Goal: Transaction & Acquisition: Book appointment/travel/reservation

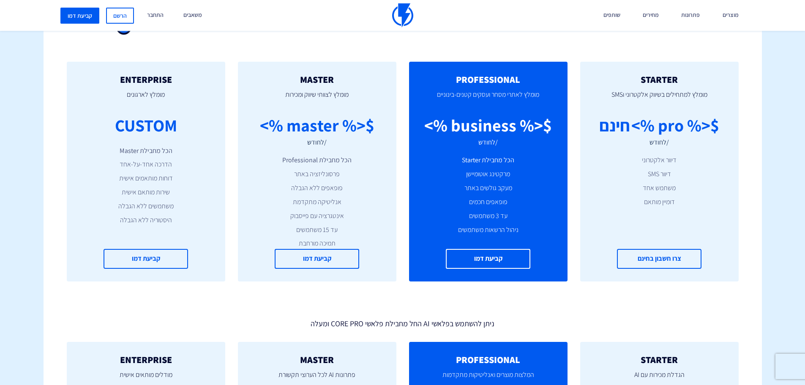
scroll to position [244, 0]
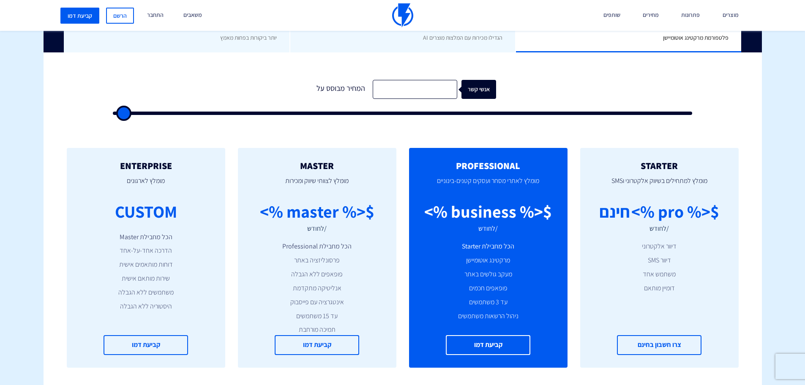
click at [467, 256] on li "מרקטינג אוטומיישן" at bounding box center [488, 261] width 133 height 10
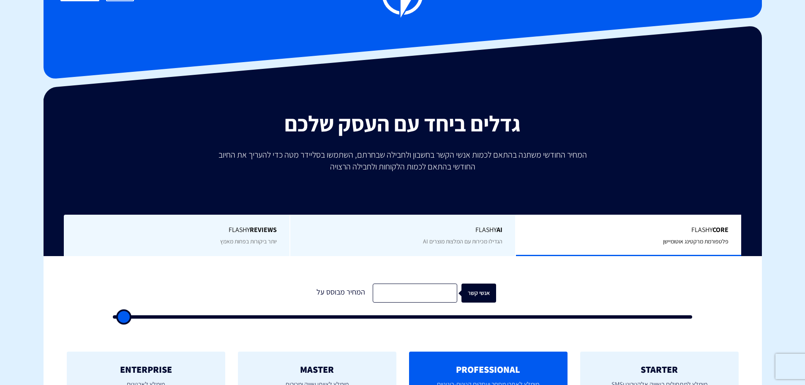
scroll to position [0, 0]
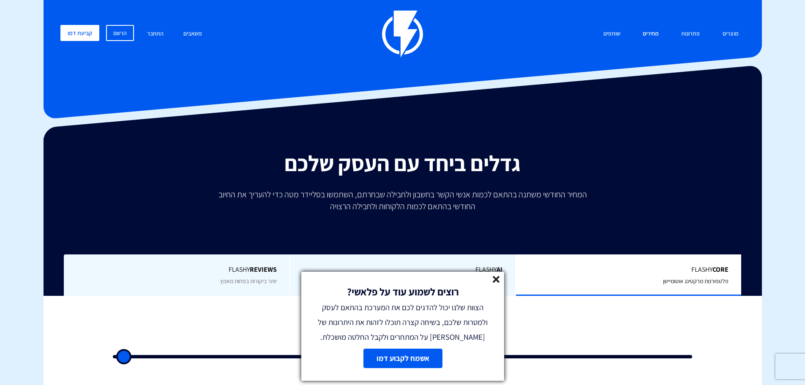
click at [655, 36] on link "מחירים" at bounding box center [651, 34] width 29 height 18
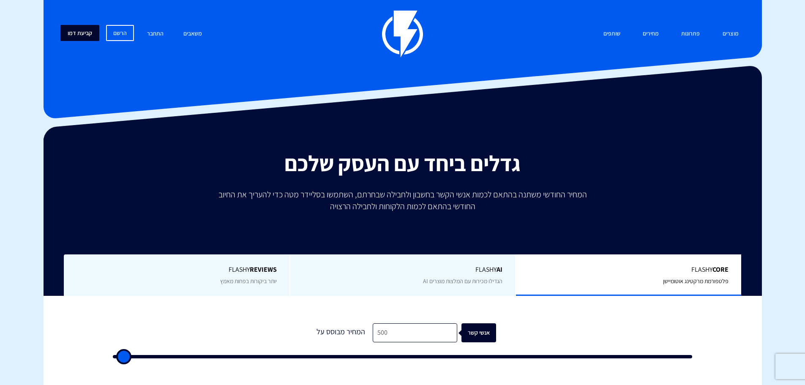
click at [75, 30] on link "קביעת דמו" at bounding box center [79, 33] width 39 height 16
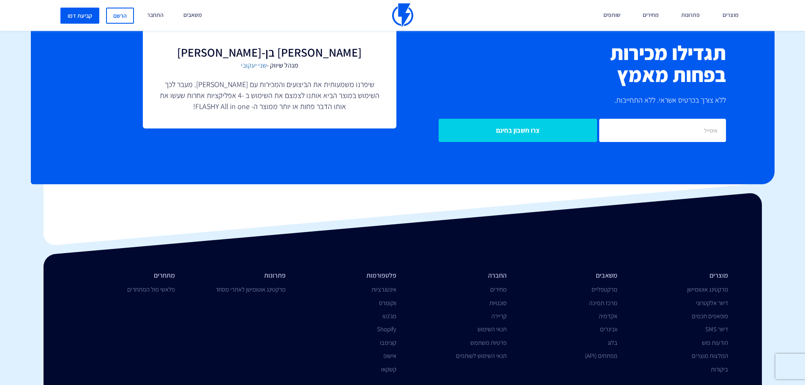
scroll to position [2010, 0]
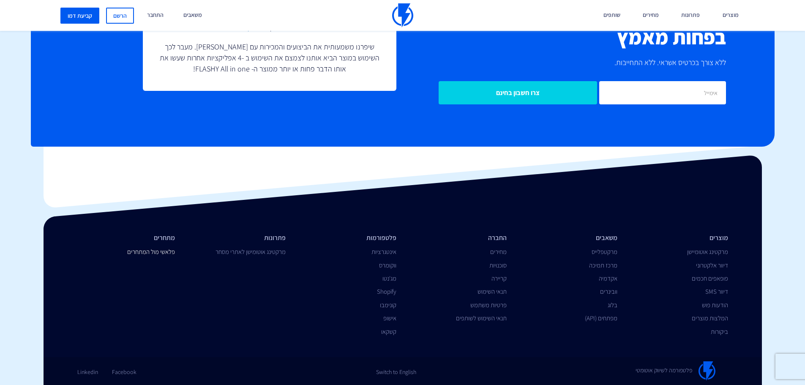
click at [153, 254] on link "פלאשי מול המתחרים" at bounding box center [151, 252] width 48 height 8
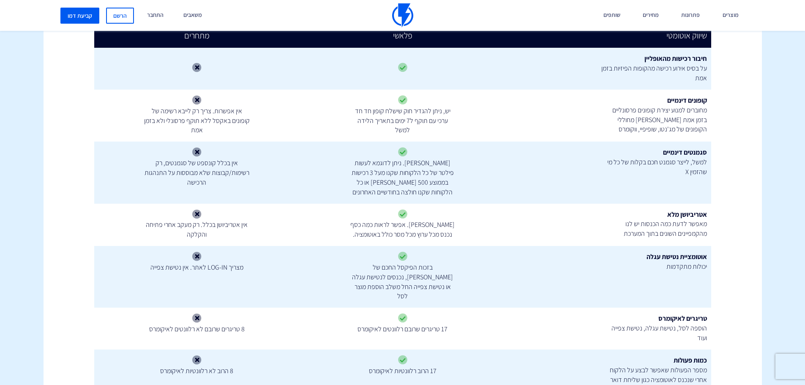
scroll to position [719, 0]
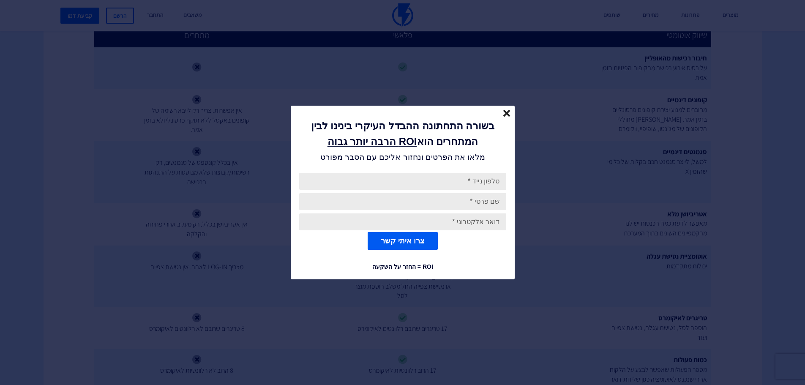
click at [509, 114] on icon "close" at bounding box center [507, 113] width 7 height 7
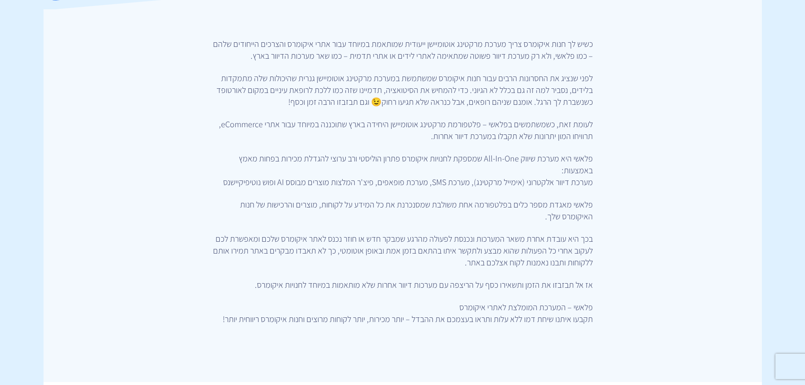
scroll to position [0, 0]
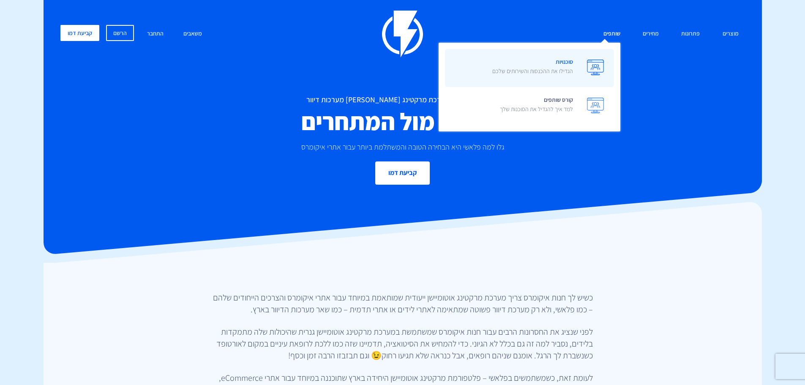
click at [561, 63] on span "סוכנויות הגדילו את ההכנסות והשירותים שלכם" at bounding box center [533, 67] width 81 height 24
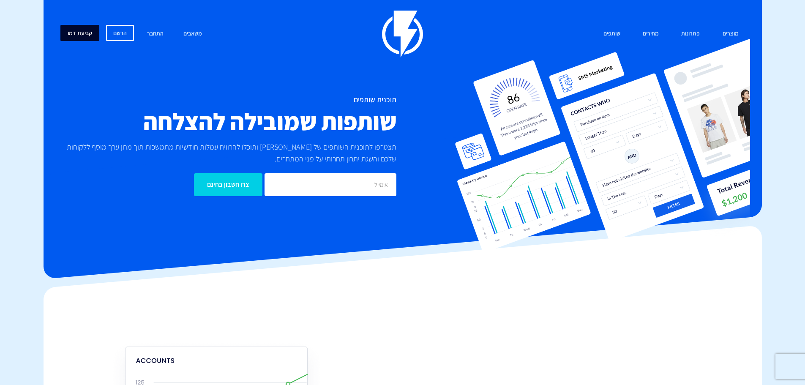
click at [77, 36] on link "קביעת דמו" at bounding box center [79, 33] width 39 height 16
